Goal: Task Accomplishment & Management: Use online tool/utility

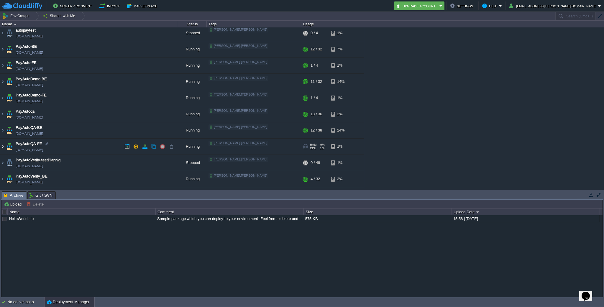
scroll to position [17, 0]
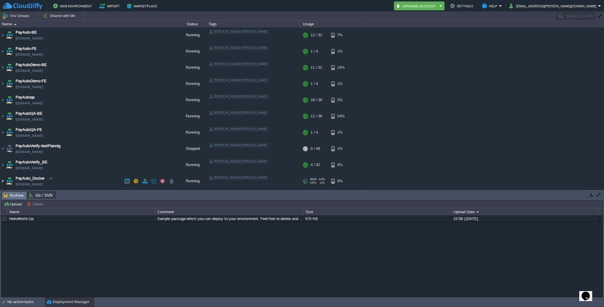
click at [1, 181] on img at bounding box center [2, 181] width 5 height 16
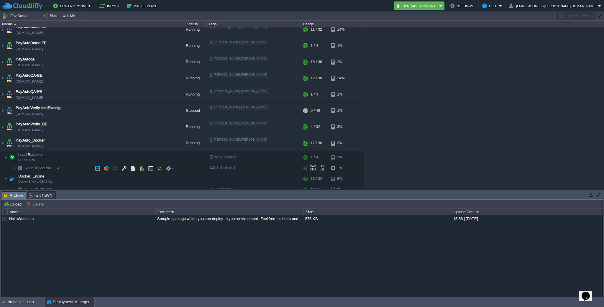
scroll to position [60, 0]
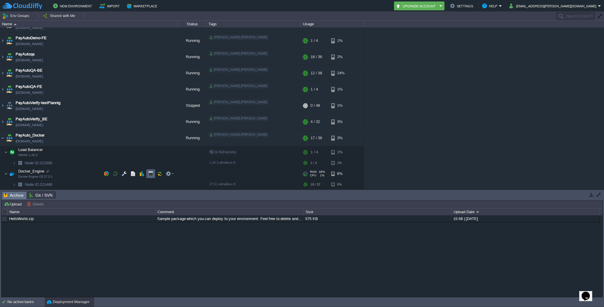
click at [153, 171] on td at bounding box center [150, 173] width 9 height 9
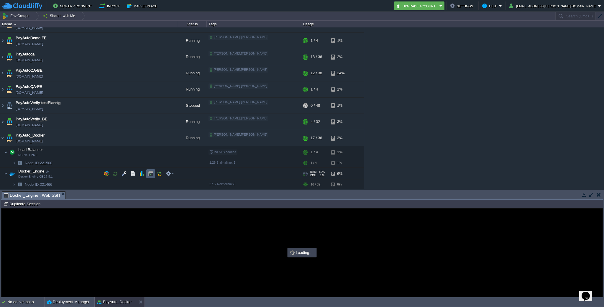
scroll to position [0, 0]
type input "#000000"
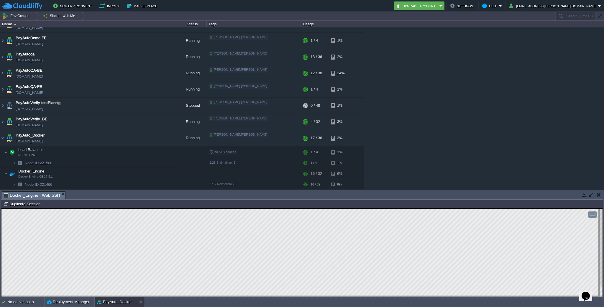
click at [1, 208] on html "Copy: Cmd + C Paste: Cmd + V Settings: Ctrl + Shift + Alt 0" at bounding box center [301, 208] width 601 height 0
type textarea "playwright._impl._errors.Error: BrowserType.launch: Executable doesn't exist at…"
click at [1, 139] on img at bounding box center [2, 138] width 5 height 16
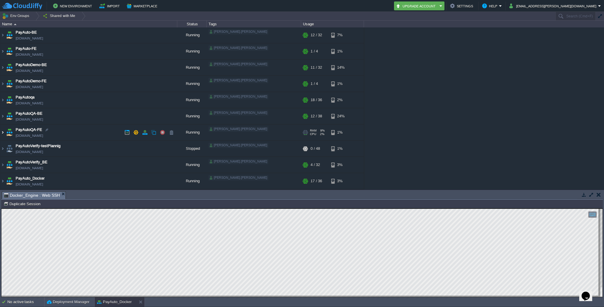
scroll to position [17, 0]
click at [2, 82] on img at bounding box center [2, 84] width 5 height 16
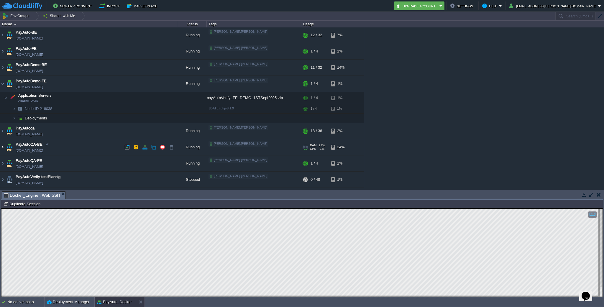
click at [2, 146] on img at bounding box center [2, 147] width 5 height 16
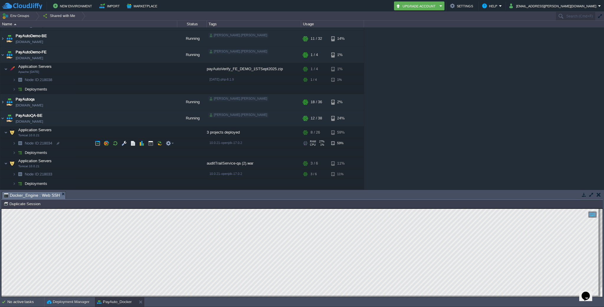
scroll to position [45, 0]
click at [1, 119] on img at bounding box center [2, 119] width 5 height 16
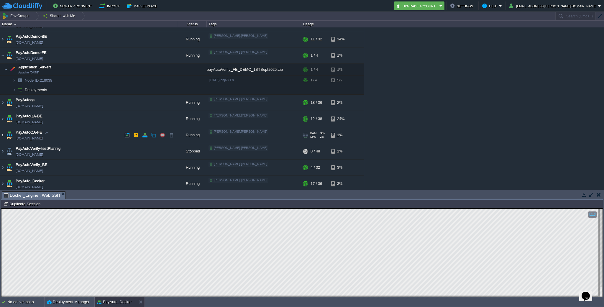
click at [3, 135] on img at bounding box center [2, 135] width 5 height 16
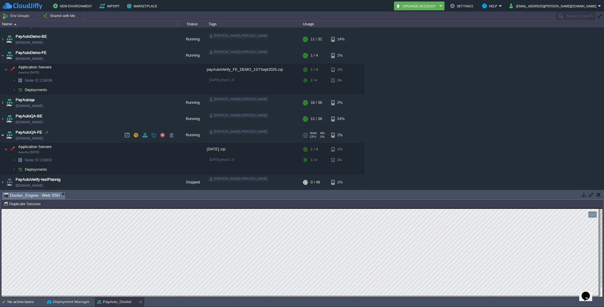
click at [3, 135] on img at bounding box center [2, 135] width 5 height 16
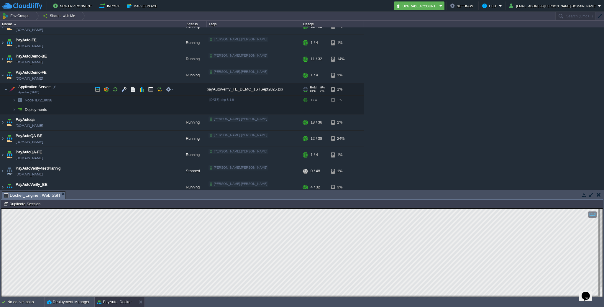
scroll to position [22, 0]
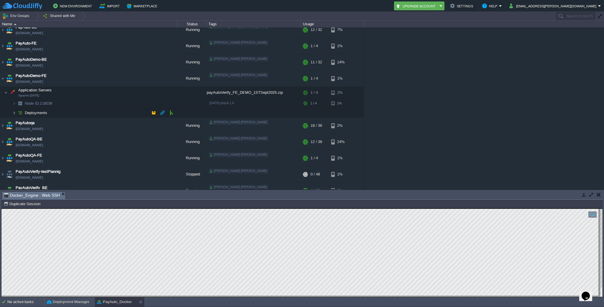
click at [14, 111] on img at bounding box center [14, 112] width 4 height 9
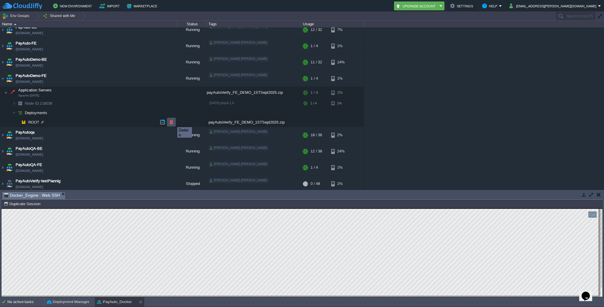
click at [173, 122] on button "button" at bounding box center [171, 121] width 5 height 5
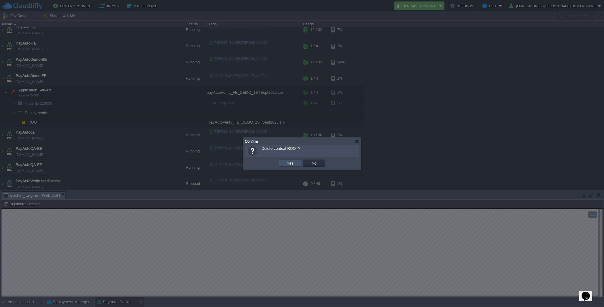
click at [291, 161] on button "Yes" at bounding box center [290, 162] width 10 height 5
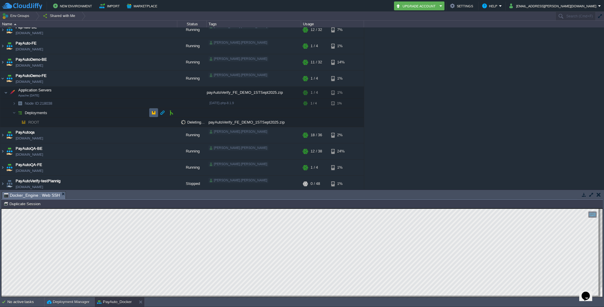
click at [152, 114] on button "button" at bounding box center [153, 112] width 5 height 5
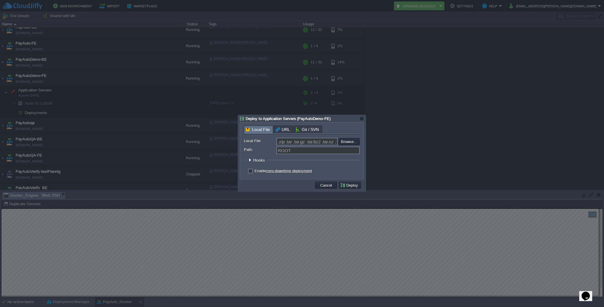
click at [253, 172] on div "Enable zero-downtime deployment" at bounding box center [302, 171] width 116 height 6
click at [254, 173] on label "Enable zero-downtime deployment" at bounding box center [282, 171] width 57 height 4
click at [249, 173] on input "checkbox" at bounding box center [250, 172] width 4 height 4
checkbox input "true"
click at [350, 142] on input "file" at bounding box center [322, 141] width 75 height 7
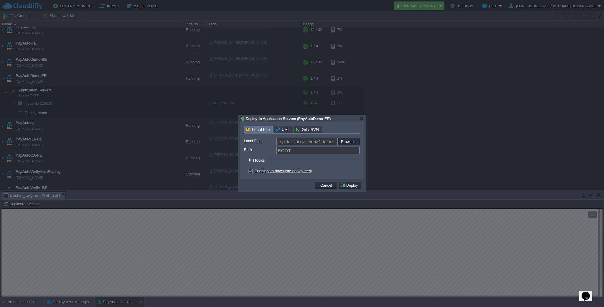
type input "C:\fakepath\payAutoVerify_FE_DEMO_3rdSept2025.zip"
type input "payAutoVerify_FE_DEMO_3rdSept2025.zip"
click at [356, 184] on button "Deploy" at bounding box center [350, 184] width 20 height 5
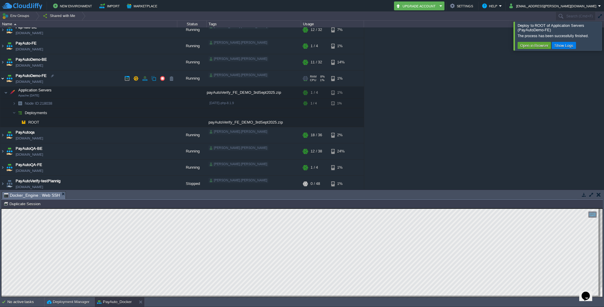
click at [3, 78] on img at bounding box center [2, 78] width 5 height 16
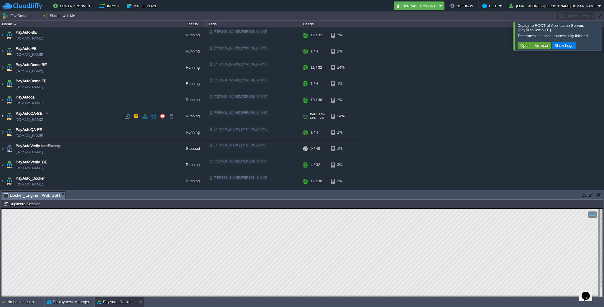
click at [1, 114] on img at bounding box center [2, 116] width 5 height 16
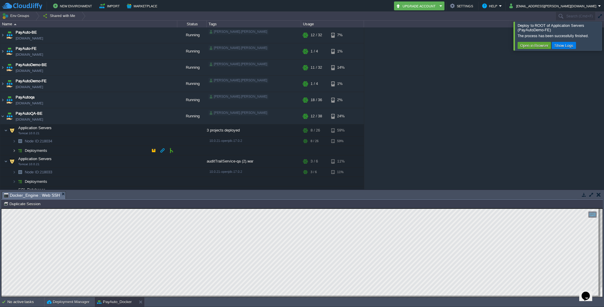
click at [15, 151] on img at bounding box center [14, 150] width 4 height 9
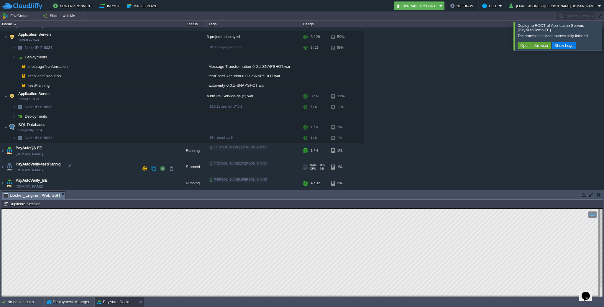
scroll to position [109, 0]
click at [1, 152] on img at bounding box center [2, 152] width 5 height 16
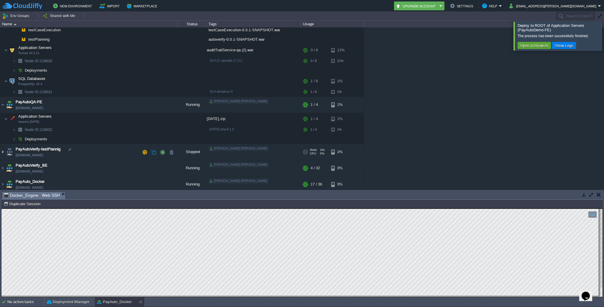
scroll to position [159, 0]
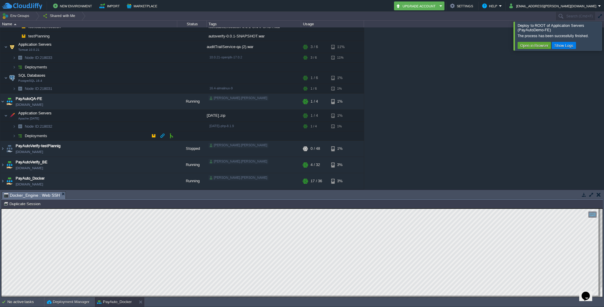
click at [16, 136] on img at bounding box center [20, 135] width 8 height 9
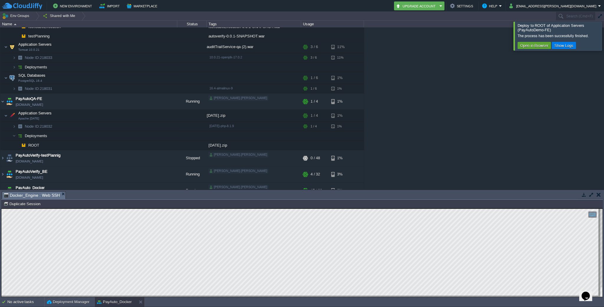
click at [603, 35] on div at bounding box center [611, 36] width 0 height 29
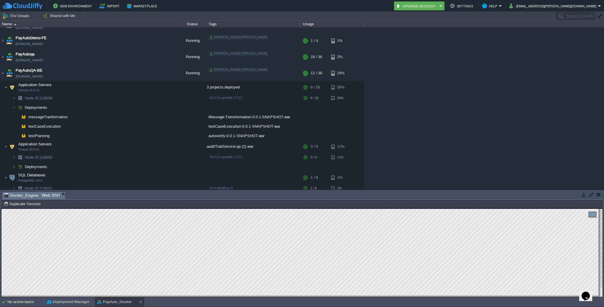
scroll to position [57, 0]
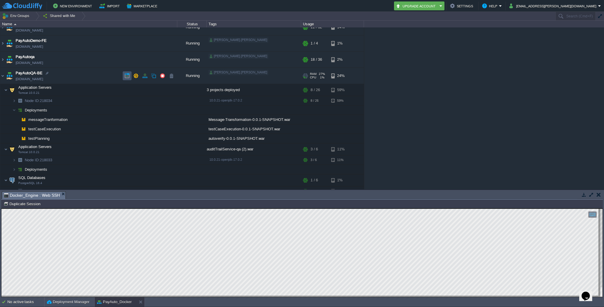
click at [126, 75] on button "button" at bounding box center [126, 75] width 5 height 5
click at [585, 196] on button "button" at bounding box center [583, 194] width 5 height 5
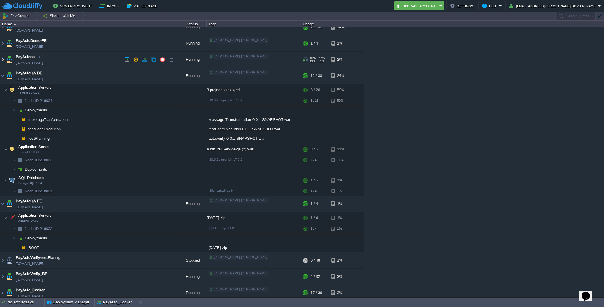
click at [2, 59] on img at bounding box center [2, 60] width 5 height 16
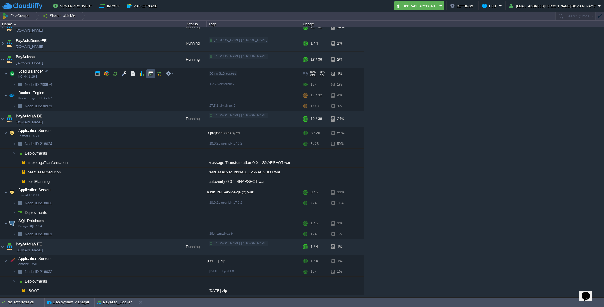
click at [151, 74] on button "button" at bounding box center [150, 73] width 5 height 5
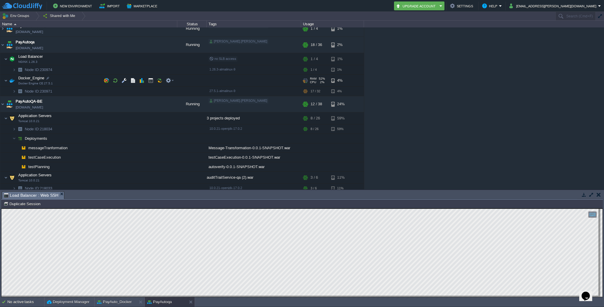
scroll to position [212, 0]
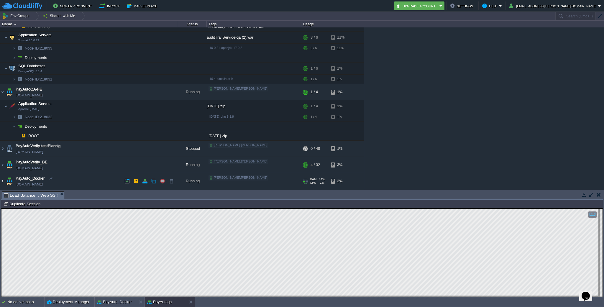
click at [3, 180] on img at bounding box center [2, 181] width 5 height 16
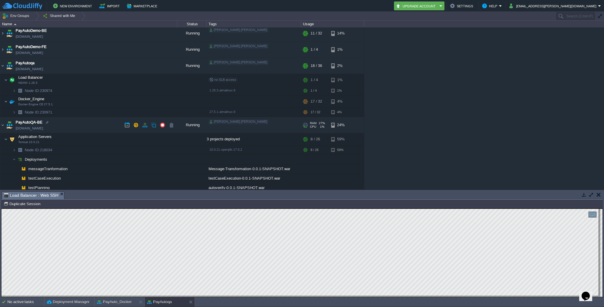
scroll to position [0, 0]
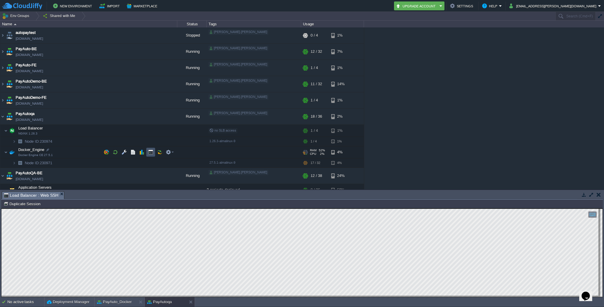
click at [150, 153] on button "button" at bounding box center [150, 151] width 5 height 5
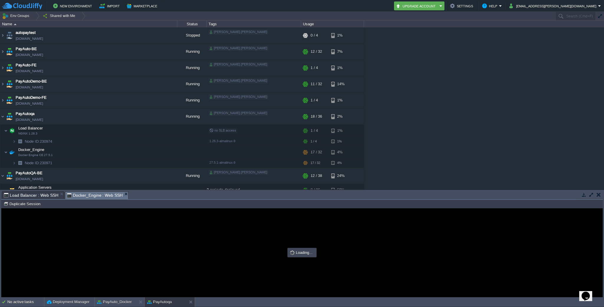
type input "#000000"
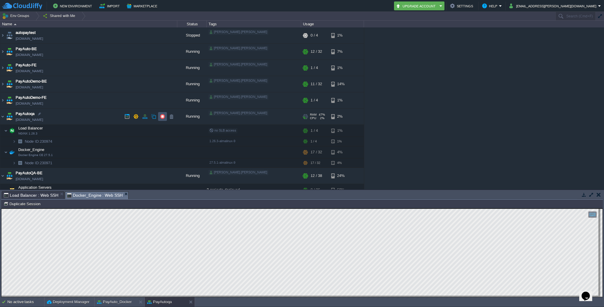
click at [161, 118] on button "button" at bounding box center [162, 116] width 5 height 5
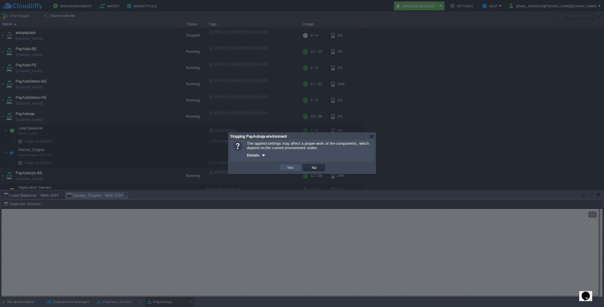
click at [290, 169] on button "Yes" at bounding box center [290, 167] width 10 height 5
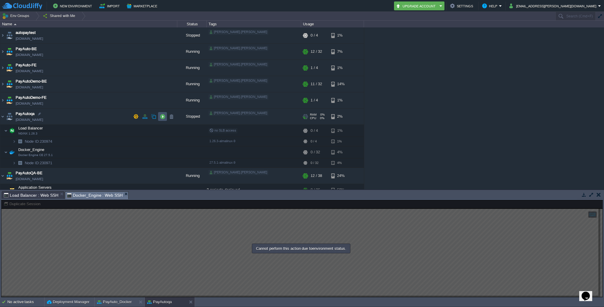
click at [162, 116] on button "button" at bounding box center [162, 116] width 5 height 5
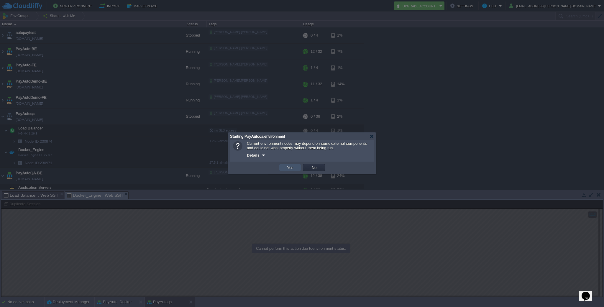
click at [289, 167] on button "Yes" at bounding box center [290, 167] width 10 height 5
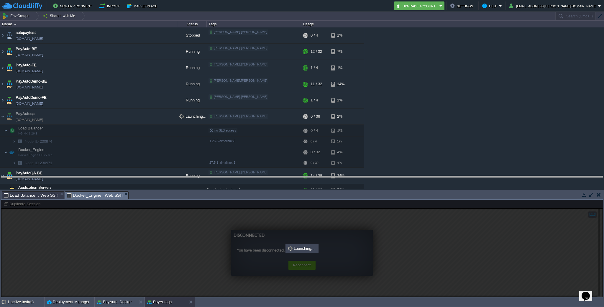
drag, startPoint x: 271, startPoint y: 194, endPoint x: 276, endPoint y: 178, distance: 16.0
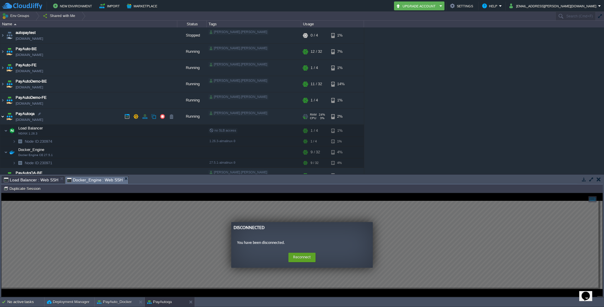
click at [3, 116] on img at bounding box center [2, 116] width 5 height 16
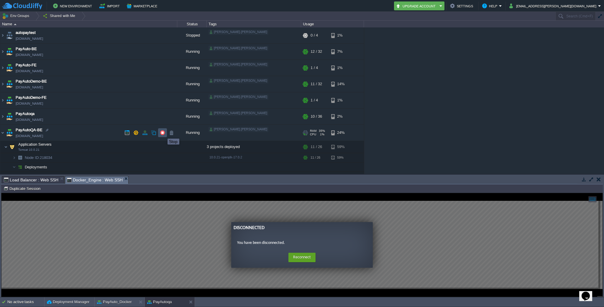
click at [163, 133] on button "button" at bounding box center [162, 132] width 5 height 5
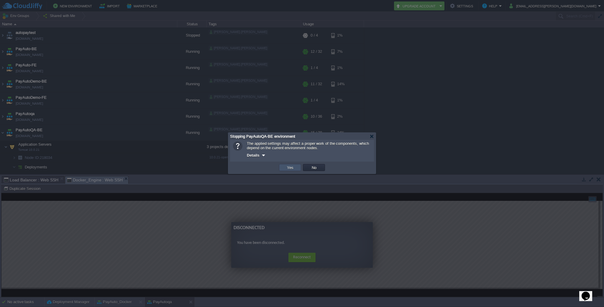
click at [291, 169] on button "Yes" at bounding box center [290, 167] width 10 height 5
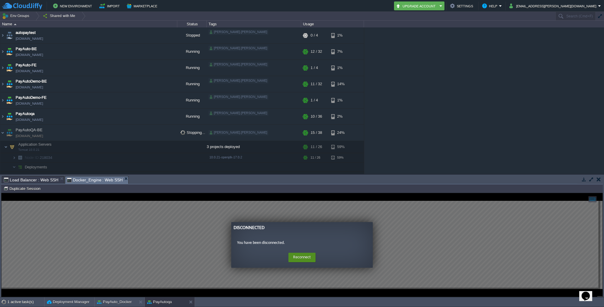
click at [304, 259] on button "Reconnect" at bounding box center [301, 257] width 27 height 9
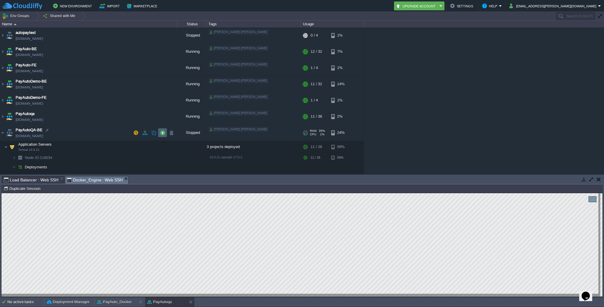
click at [162, 133] on button "button" at bounding box center [162, 132] width 5 height 5
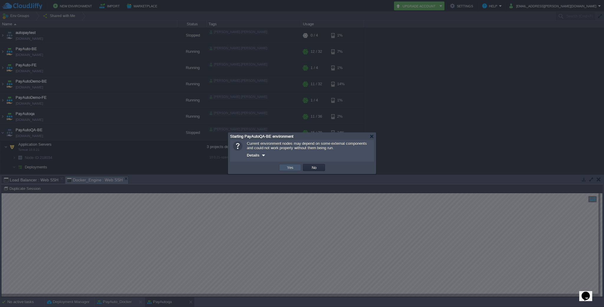
click at [289, 170] on button "Yes" at bounding box center [290, 167] width 10 height 5
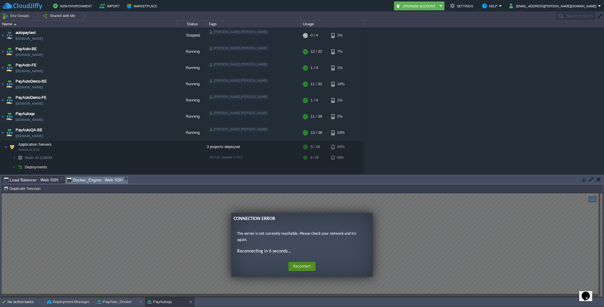
click at [306, 263] on button "Reconnect" at bounding box center [301, 266] width 27 height 9
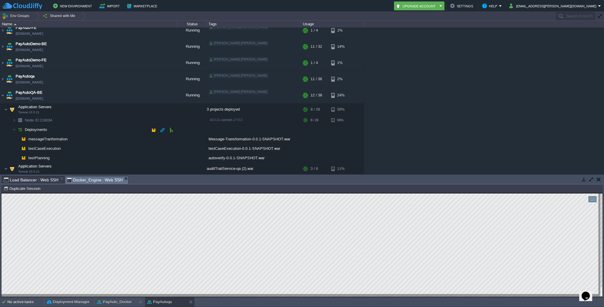
scroll to position [38, 0]
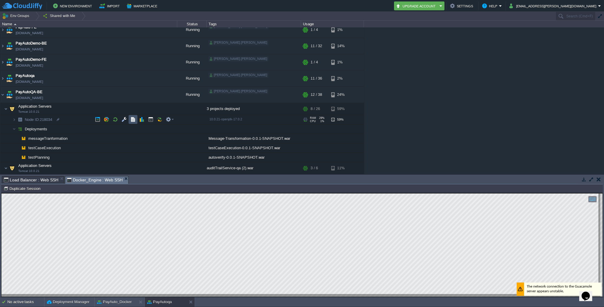
click at [135, 118] on button "button" at bounding box center [132, 119] width 5 height 5
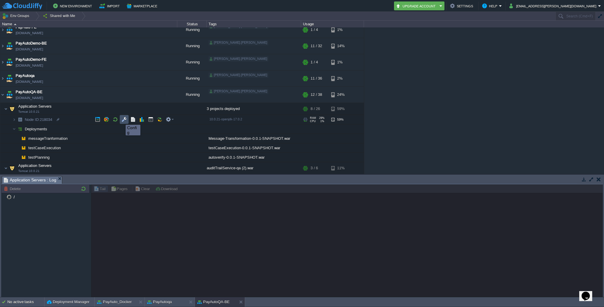
click at [123, 119] on button "button" at bounding box center [123, 119] width 5 height 5
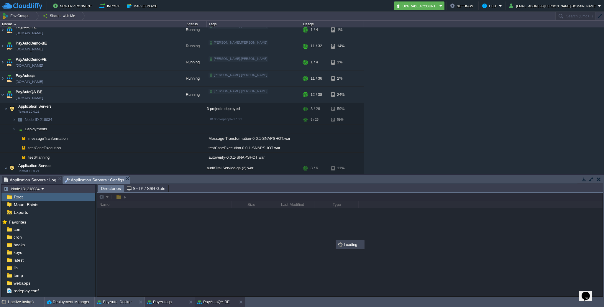
click at [159, 304] on button "PayAutoqa" at bounding box center [159, 302] width 25 height 6
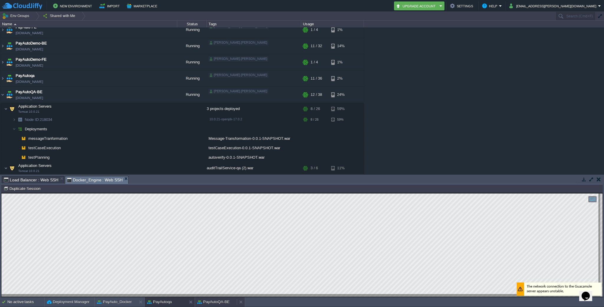
click at [220, 302] on button "PayAutoQA-BE" at bounding box center [213, 302] width 32 height 6
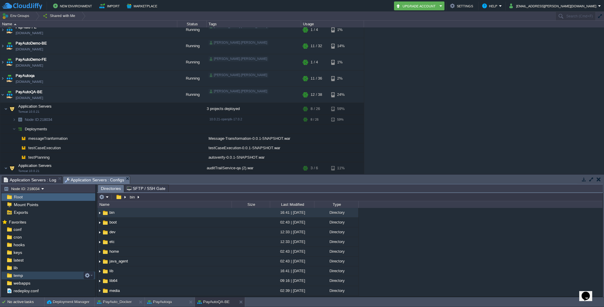
click at [20, 275] on span "temp" at bounding box center [17, 275] width 11 height 5
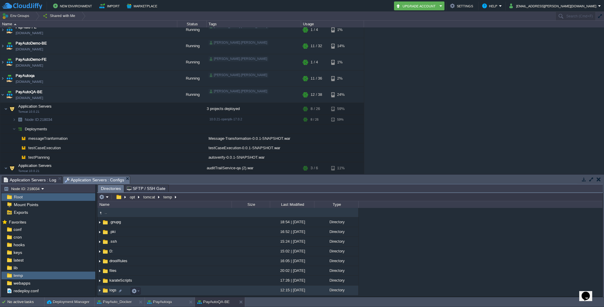
click at [113, 289] on span "logs" at bounding box center [112, 289] width 9 height 5
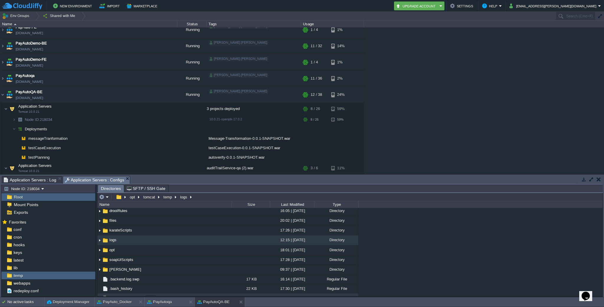
scroll to position [42, 0]
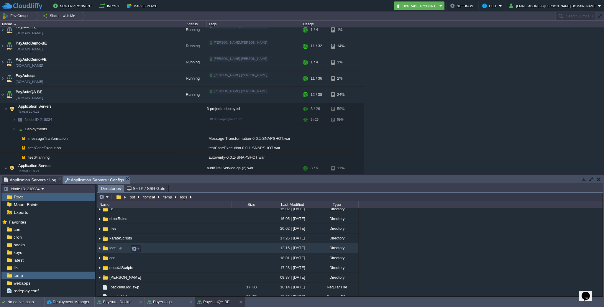
click at [99, 248] on img at bounding box center [99, 248] width 5 height 9
click at [172, 300] on div "PayAutoqa" at bounding box center [166, 301] width 42 height 9
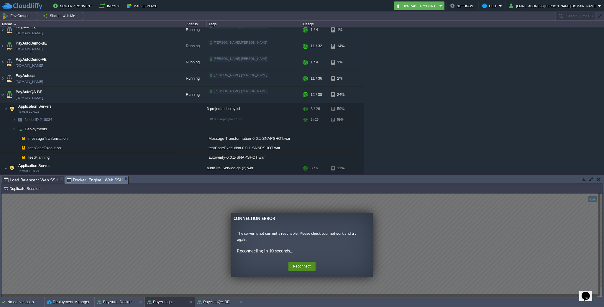
click at [307, 266] on button "Reconnect" at bounding box center [301, 266] width 27 height 9
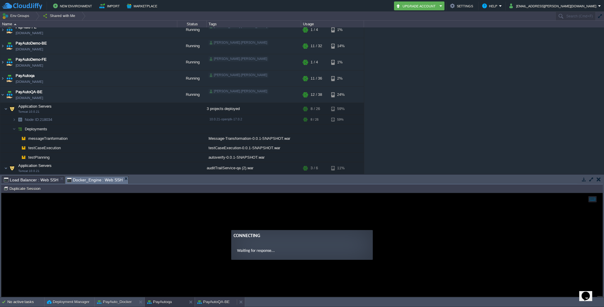
click at [226, 299] on button "PayAutoQA-BE" at bounding box center [213, 302] width 32 height 6
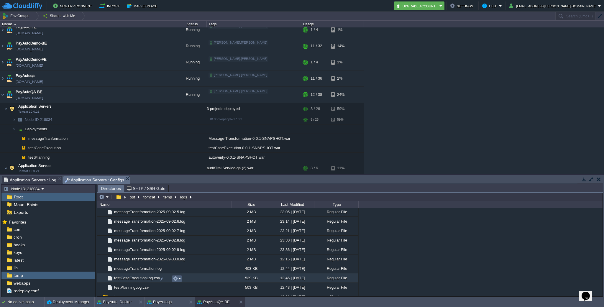
scroll to position [860, 0]
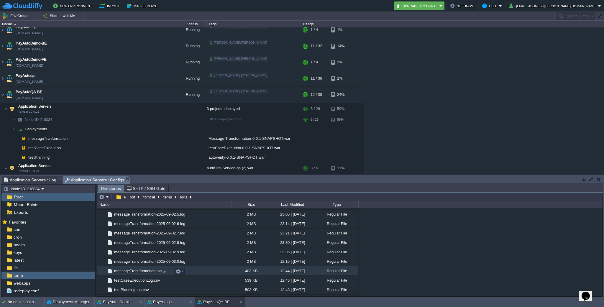
click at [144, 272] on span "messageTransformation.log" at bounding box center [137, 270] width 49 height 5
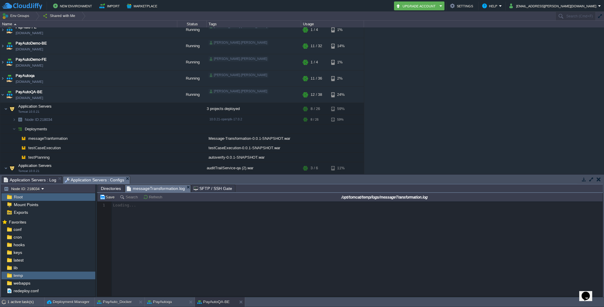
click at [303, 247] on div at bounding box center [349, 248] width 505 height 95
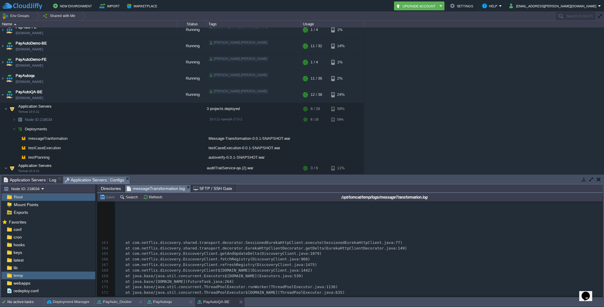
scroll to position [0, 0]
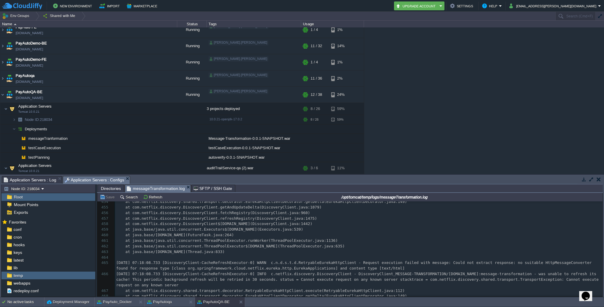
drag, startPoint x: 600, startPoint y: 217, endPoint x: 582, endPoint y: 332, distance: 116.3
click at [582, 307] on html "New Environment Import Marketplace Bonus ₹0.00 Upgrade Account Settings Help [E…" at bounding box center [302, 153] width 604 height 307
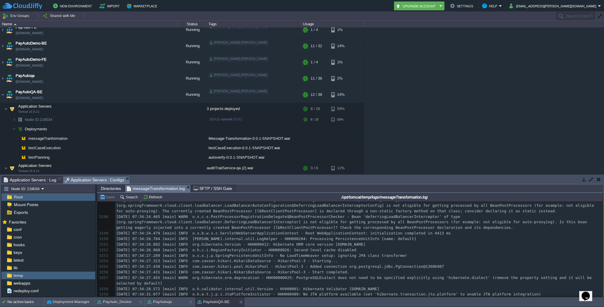
scroll to position [20052, 0]
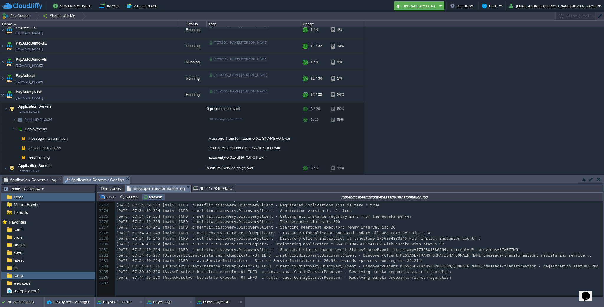
click at [152, 199] on button "Refresh" at bounding box center [153, 196] width 21 height 5
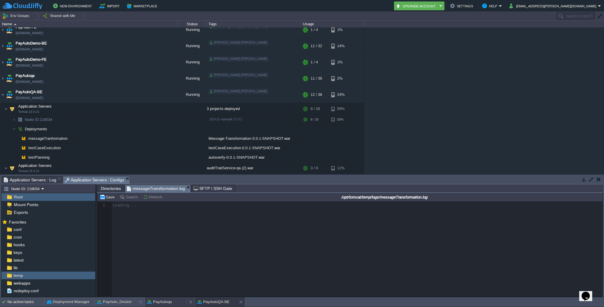
click at [174, 300] on div "PayAutoqa" at bounding box center [166, 301] width 42 height 9
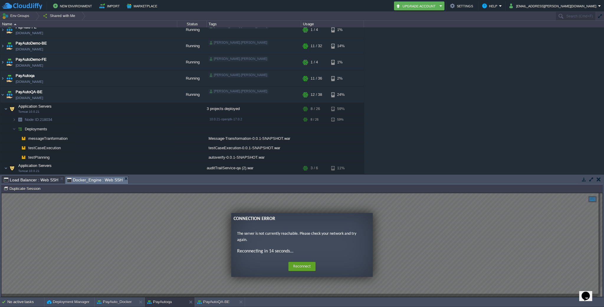
click at [410, 263] on ng-transclude "Connection Error The server is not currently reachable. Please check your netwo…" at bounding box center [301, 245] width 601 height 64
click at [300, 267] on button "Reconnect" at bounding box center [301, 266] width 27 height 9
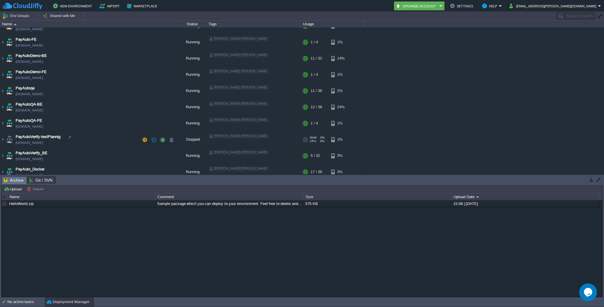
scroll to position [28, 0]
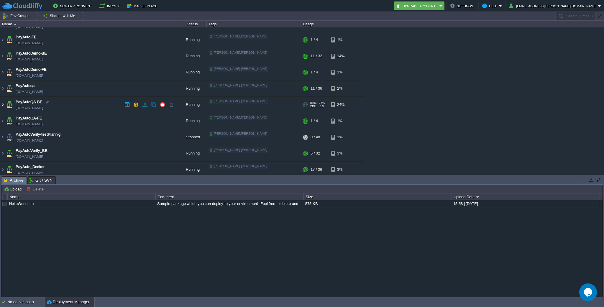
click at [1, 107] on img at bounding box center [2, 105] width 5 height 16
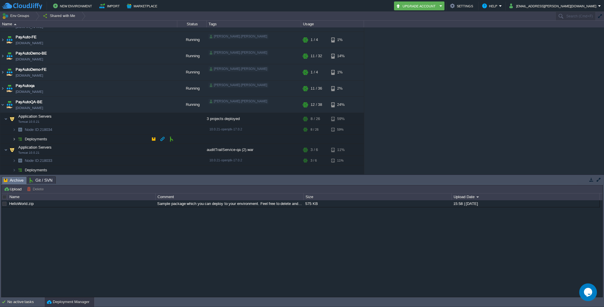
click at [14, 137] on img at bounding box center [14, 138] width 4 height 9
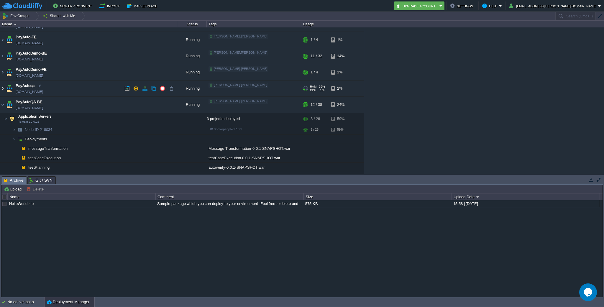
click at [2, 88] on img at bounding box center [2, 88] width 5 height 16
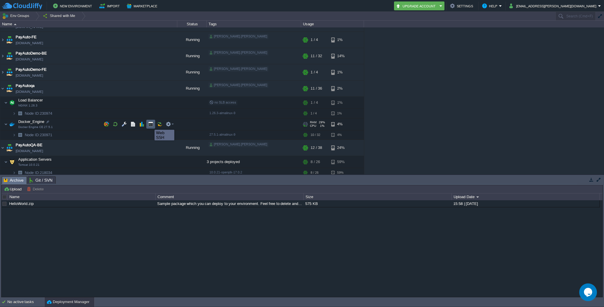
click at [150, 124] on button "button" at bounding box center [150, 123] width 5 height 5
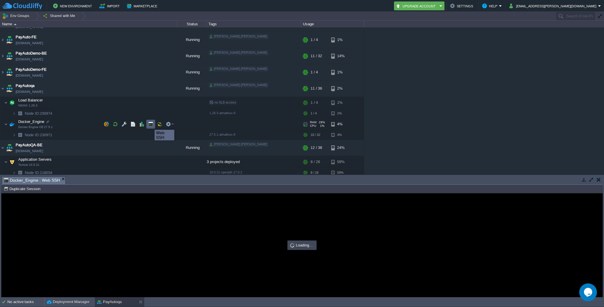
scroll to position [0, 0]
type input "#000000"
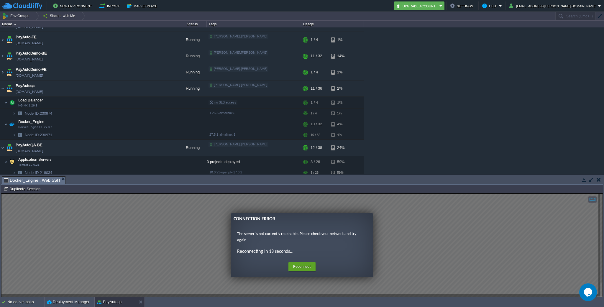
click at [286, 234] on p "The server is not currently reachable. Please check your network and try again." at bounding box center [302, 237] width 130 height 12
type textarea "docker-compose down pay-auto-verify-dsl-qa"
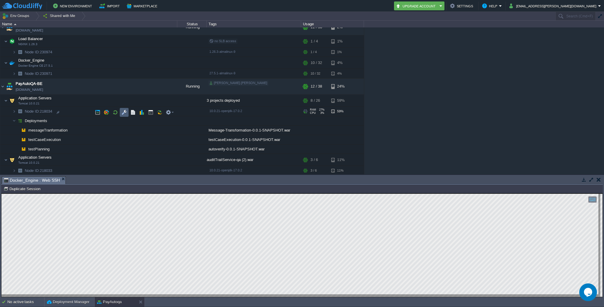
scroll to position [89, 0]
click at [126, 111] on button "button" at bounding box center [123, 111] width 5 height 5
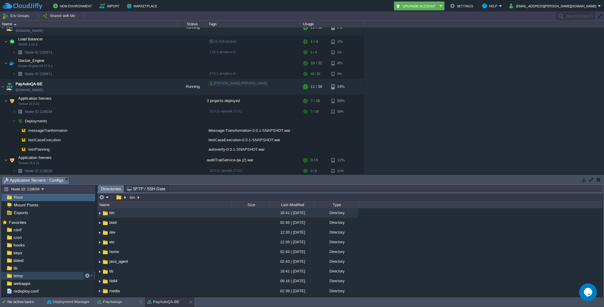
click at [18, 275] on span "temp" at bounding box center [17, 275] width 11 height 5
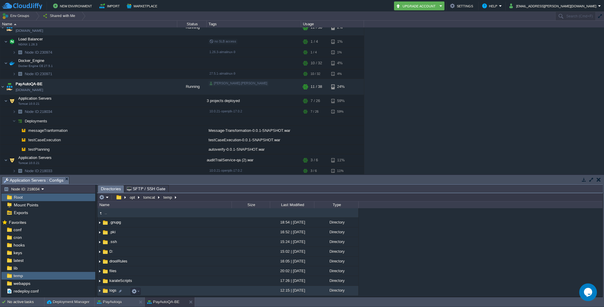
click at [99, 293] on img at bounding box center [99, 290] width 5 height 9
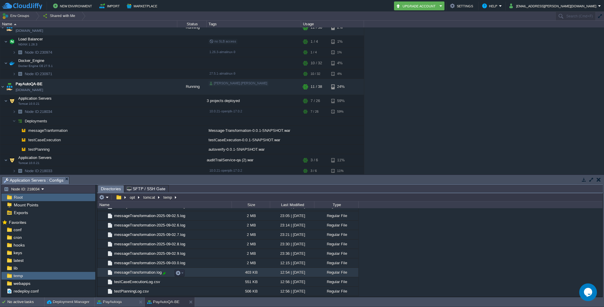
scroll to position [858, 0]
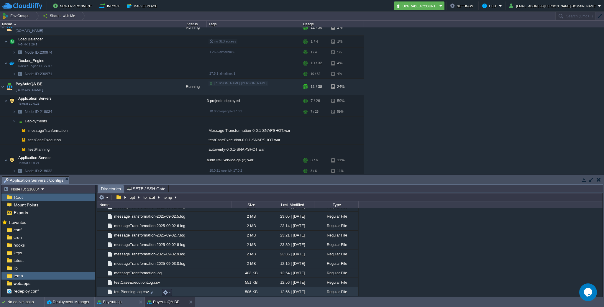
click at [122, 291] on span "testPlanningLog.csv" at bounding box center [131, 291] width 37 height 5
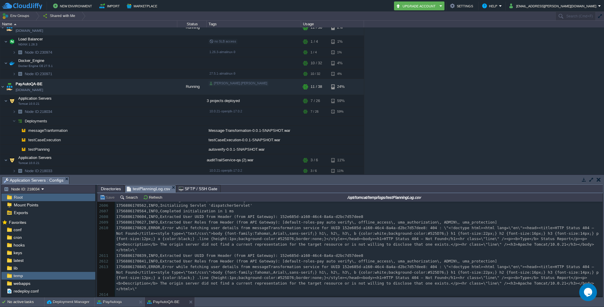
scroll to position [20889, 0]
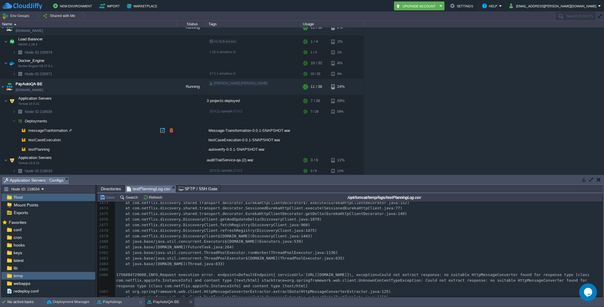
click at [59, 129] on span "messageTranformation" at bounding box center [48, 130] width 41 height 5
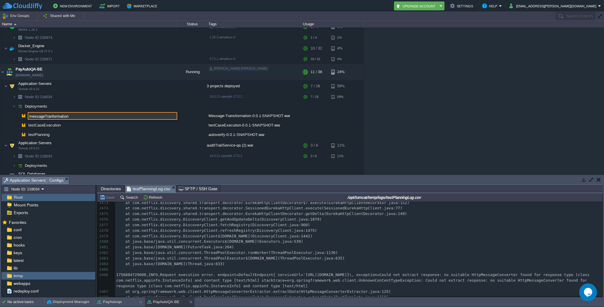
scroll to position [104, 0]
click at [114, 106] on td "Deployments" at bounding box center [88, 105] width 177 height 9
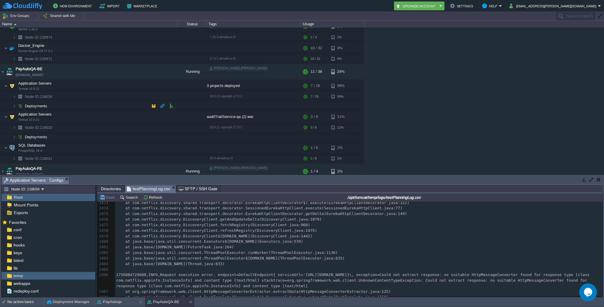
click at [112, 107] on td "Deployments" at bounding box center [88, 105] width 177 height 9
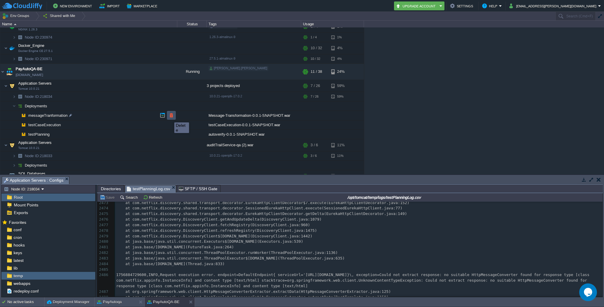
click at [169, 117] on button "button" at bounding box center [171, 115] width 5 height 5
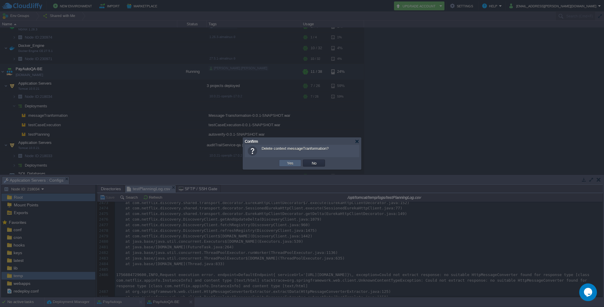
click at [289, 163] on button "Yes" at bounding box center [290, 162] width 10 height 5
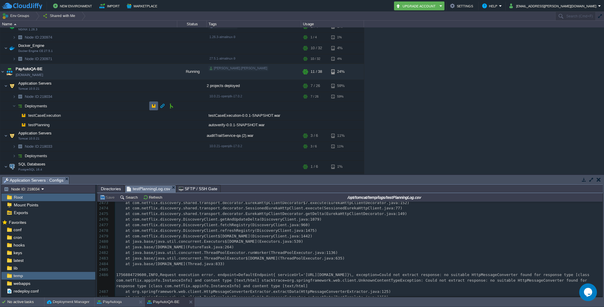
click at [152, 104] on button "button" at bounding box center [153, 105] width 5 height 5
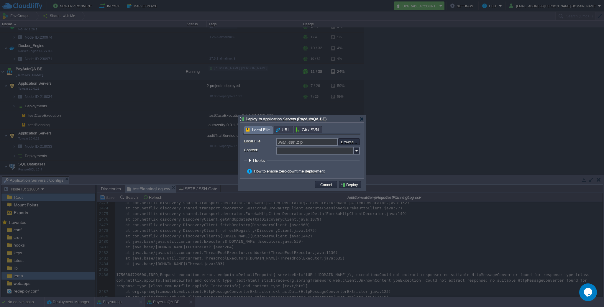
click at [286, 147] on input "Context:" at bounding box center [315, 151] width 78 height 8
paste input "messageTranformation"
type input "messageTranformation"
click at [355, 141] on input "file" at bounding box center [322, 141] width 75 height 7
type input "C:\fakepath\Message-Transformation-0.0.1-SNAPSHOT.war"
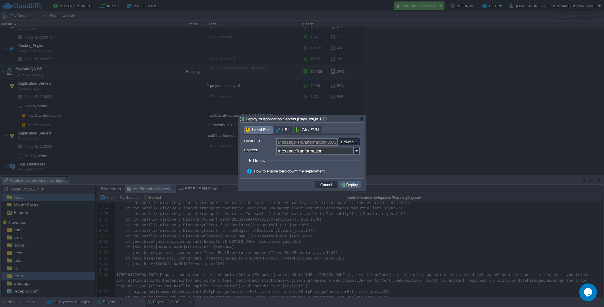
click at [348, 186] on button "Deploy" at bounding box center [350, 184] width 20 height 5
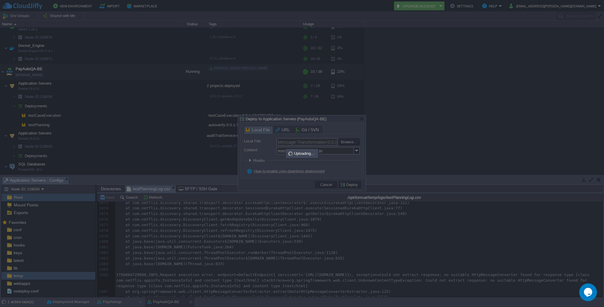
type input ".war .ear .zip"
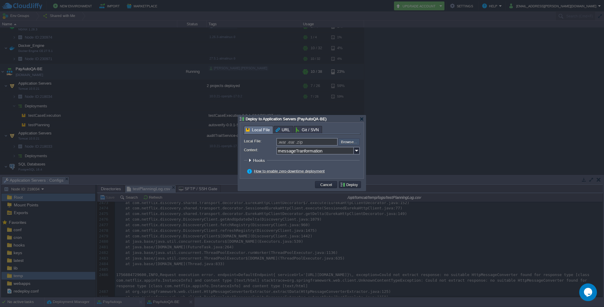
click at [342, 143] on input "file" at bounding box center [322, 141] width 75 height 6
type input "C:\fakepath\Message-Transformation-0.0.1-SNAPSHOT.war"
type input "Message-Transformation-0.0.1-SNAPSHOT.war"
click at [350, 185] on button "Deploy" at bounding box center [350, 184] width 20 height 5
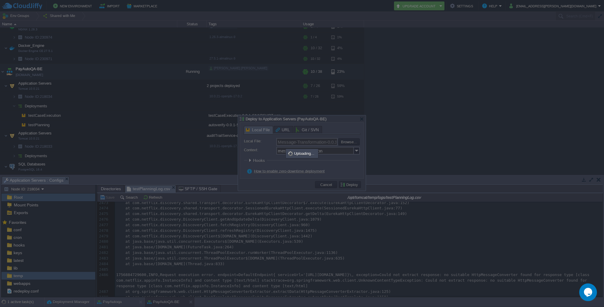
click at [399, 224] on div at bounding box center [302, 153] width 604 height 307
click at [304, 154] on div "Uploading..." at bounding box center [301, 153] width 31 height 8
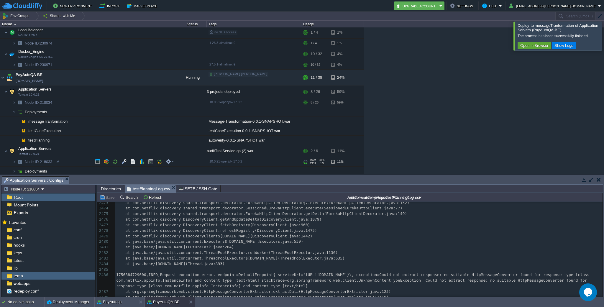
scroll to position [93, 0]
